Goal: Find contact information: Find contact information

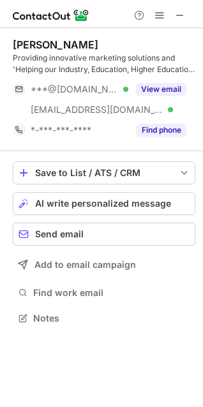
scroll to position [310, 203]
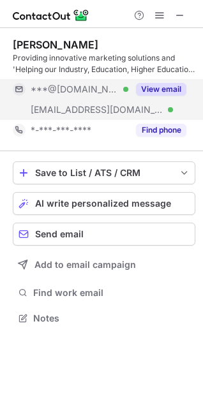
click at [156, 93] on button "View email" at bounding box center [161, 89] width 50 height 13
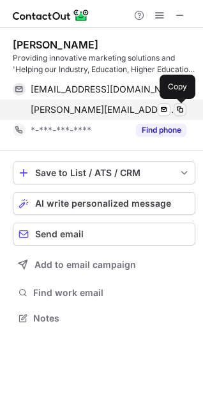
click at [182, 112] on span at bounding box center [180, 110] width 10 height 10
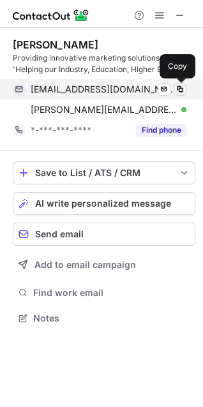
click at [177, 91] on span at bounding box center [180, 89] width 10 height 10
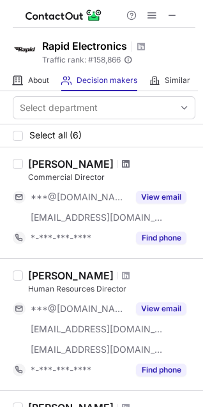
click at [122, 167] on span at bounding box center [126, 164] width 8 height 10
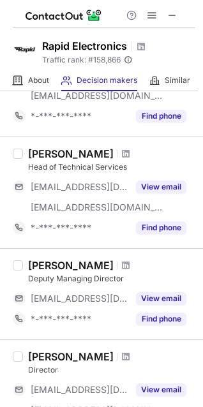
scroll to position [255, 0]
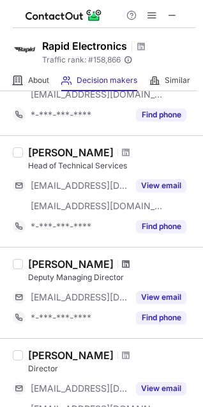
click at [122, 261] on span at bounding box center [126, 264] width 8 height 10
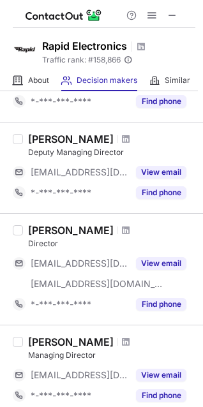
scroll to position [383, 0]
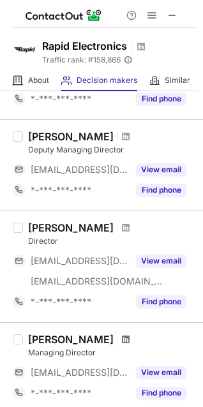
click at [122, 341] on span at bounding box center [126, 340] width 8 height 10
click at [117, 231] on div at bounding box center [125, 228] width 17 height 8
click at [122, 227] on span at bounding box center [126, 228] width 8 height 10
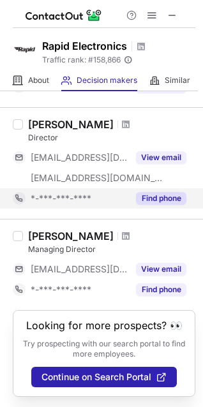
scroll to position [499, 0]
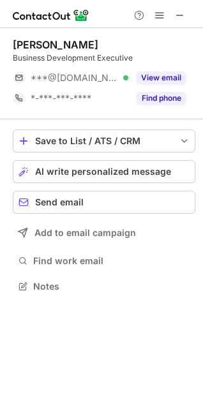
scroll to position [278, 203]
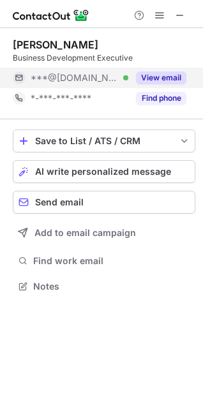
click at [163, 75] on button "View email" at bounding box center [161, 78] width 50 height 13
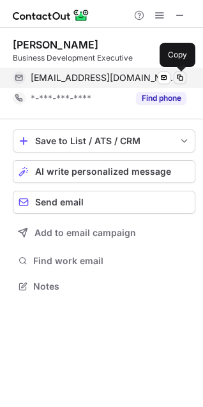
click at [179, 74] on span at bounding box center [180, 78] width 10 height 10
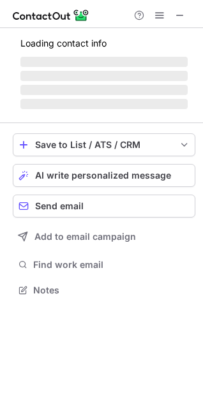
scroll to position [310, 203]
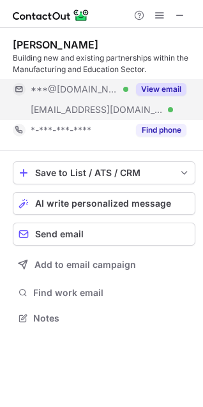
click at [149, 91] on button "View email" at bounding box center [161, 89] width 50 height 13
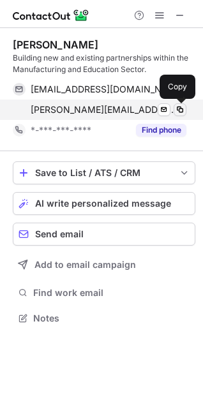
click at [179, 110] on span at bounding box center [180, 110] width 10 height 10
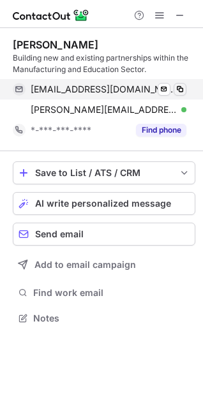
click at [180, 84] on span at bounding box center [180, 89] width 10 height 10
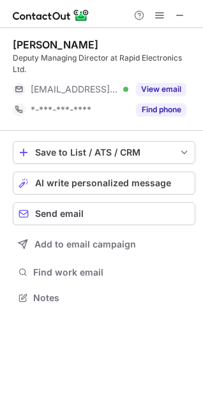
scroll to position [289, 203]
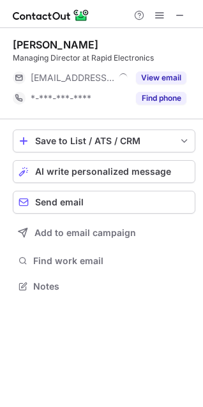
scroll to position [278, 203]
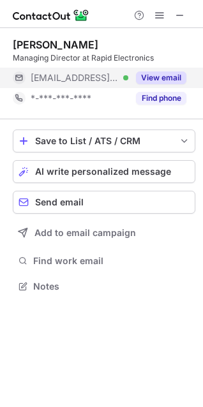
click at [183, 78] on button "View email" at bounding box center [161, 78] width 50 height 13
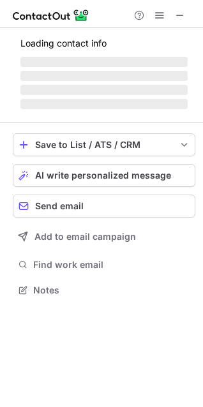
scroll to position [278, 203]
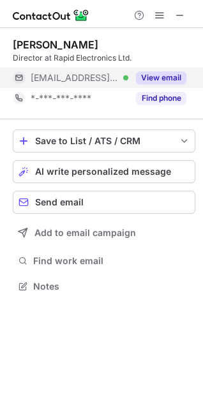
click at [167, 78] on button "View email" at bounding box center [161, 78] width 50 height 13
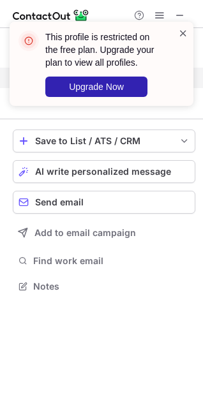
click at [181, 32] on span at bounding box center [183, 33] width 10 height 13
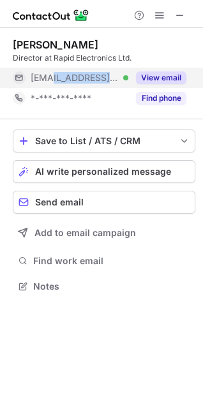
drag, startPoint x: 54, startPoint y: 64, endPoint x: 116, endPoint y: 80, distance: 64.7
click at [116, 80] on div "Paul Baker Director at Rapid Electronics Ltd. ***@rapidelec.co.uk Verified View…" at bounding box center [104, 73] width 183 height 70
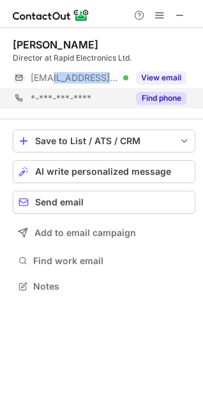
copy span "rapidelec.co.uk"
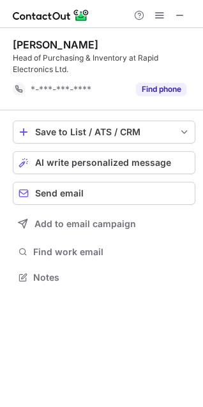
scroll to position [269, 203]
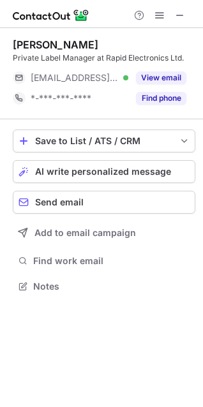
scroll to position [278, 203]
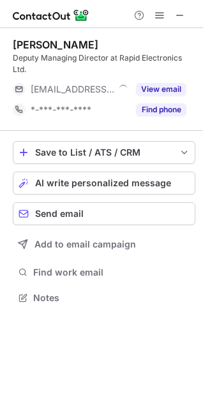
scroll to position [289, 203]
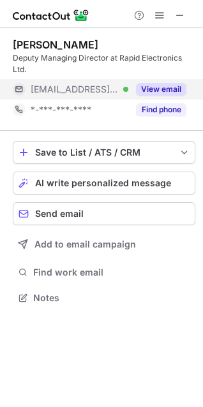
click at [152, 89] on button "View email" at bounding box center [161, 89] width 50 height 13
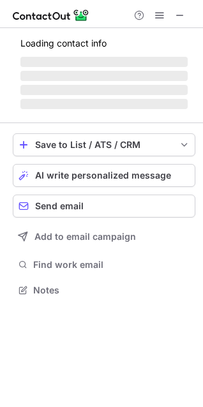
scroll to position [289, 203]
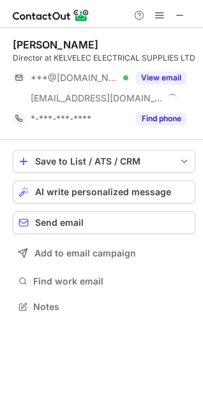
scroll to position [298, 203]
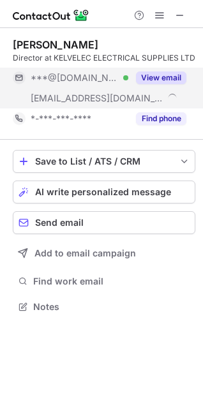
click at [163, 79] on button "View email" at bounding box center [161, 78] width 50 height 13
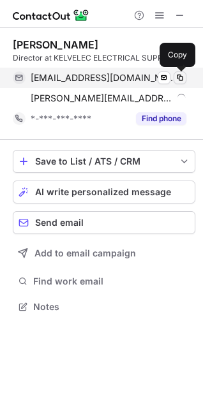
click at [179, 79] on span at bounding box center [180, 78] width 10 height 10
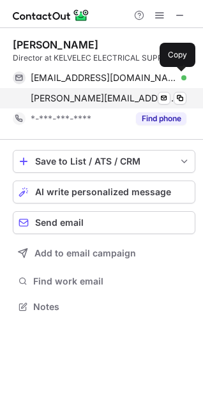
click at [186, 97] on div "[PERSON_NAME][EMAIL_ADDRESS][DOMAIN_NAME] Verified Send email Copy" at bounding box center [100, 98] width 174 height 20
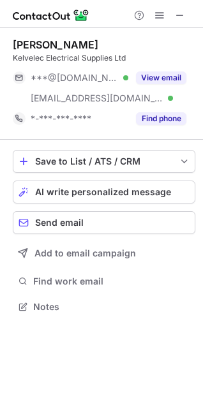
scroll to position [298, 203]
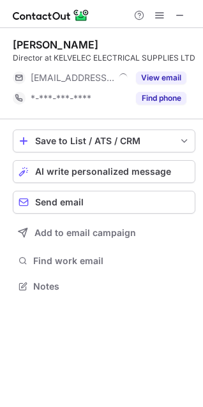
scroll to position [278, 203]
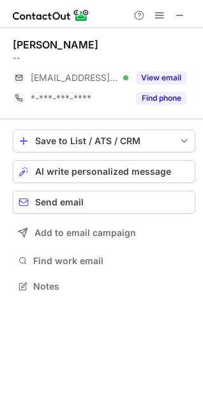
scroll to position [278, 203]
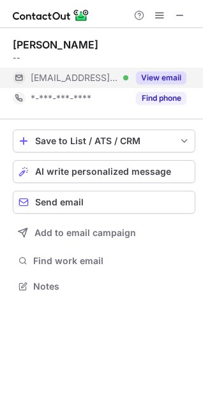
click at [170, 82] on button "View email" at bounding box center [161, 78] width 50 height 13
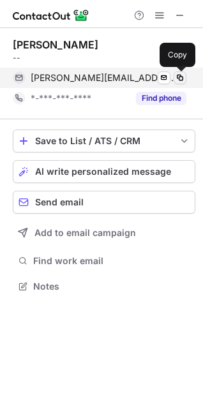
click at [184, 75] on span at bounding box center [180, 78] width 10 height 10
